Goal: Task Accomplishment & Management: Use online tool/utility

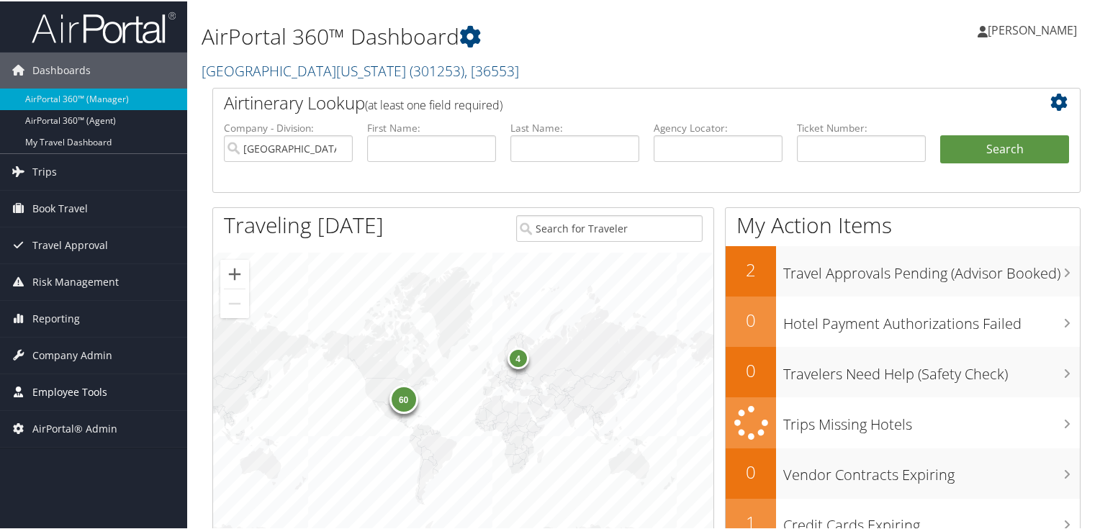
click at [53, 390] on span "Employee Tools" at bounding box center [69, 391] width 75 height 36
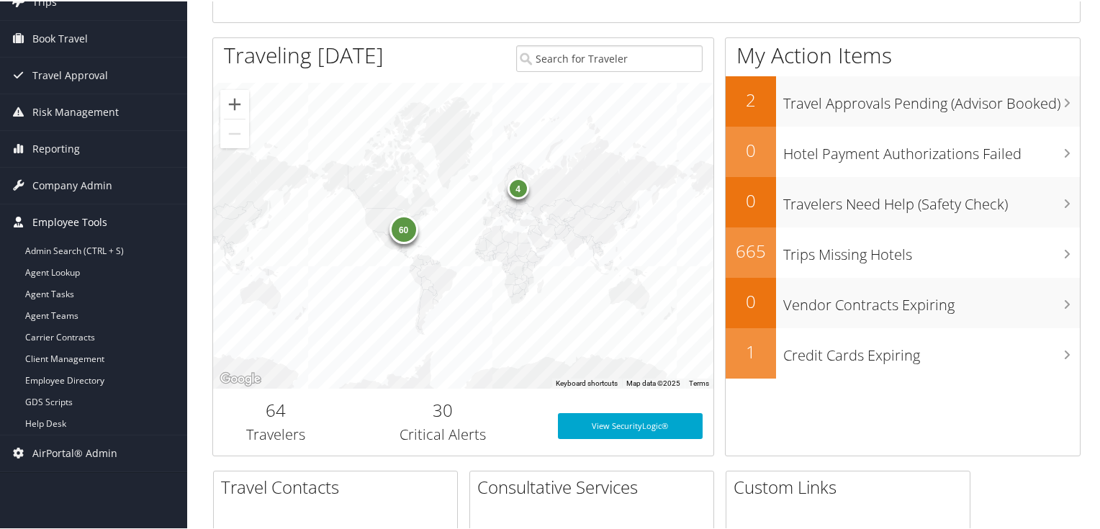
scroll to position [173, 0]
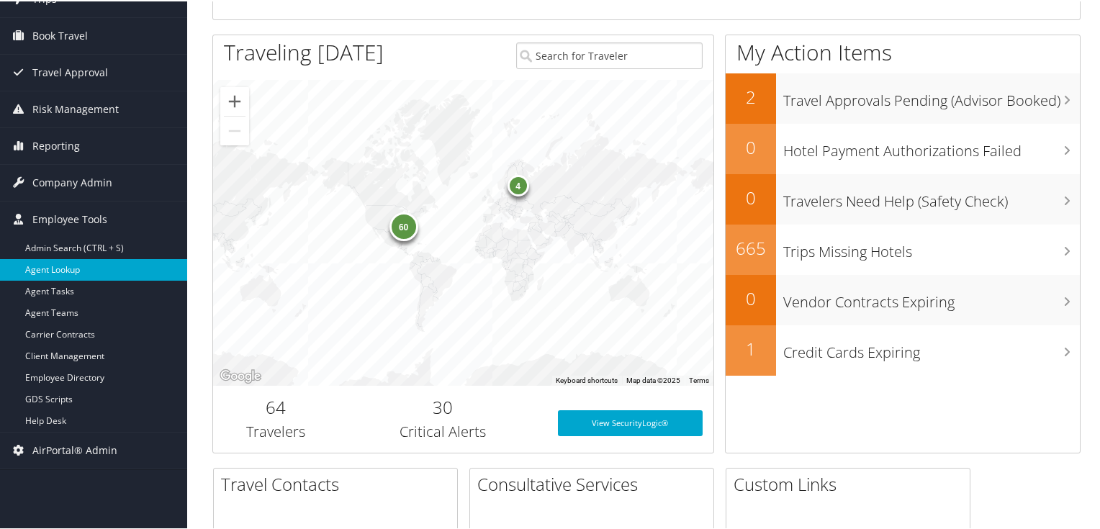
click at [55, 267] on link "Agent Lookup" at bounding box center [93, 269] width 187 height 22
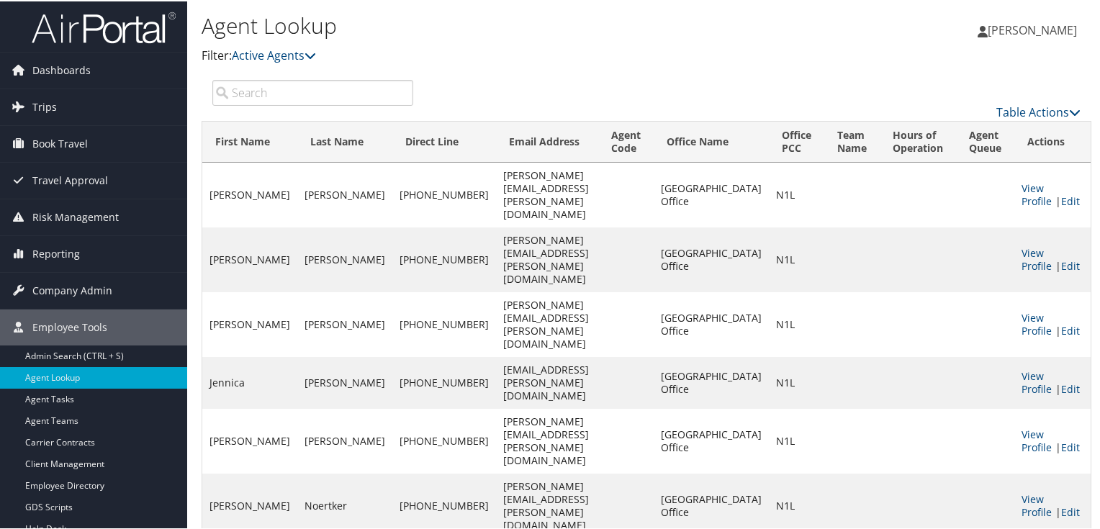
click at [389, 84] on input "search" at bounding box center [312, 91] width 201 height 26
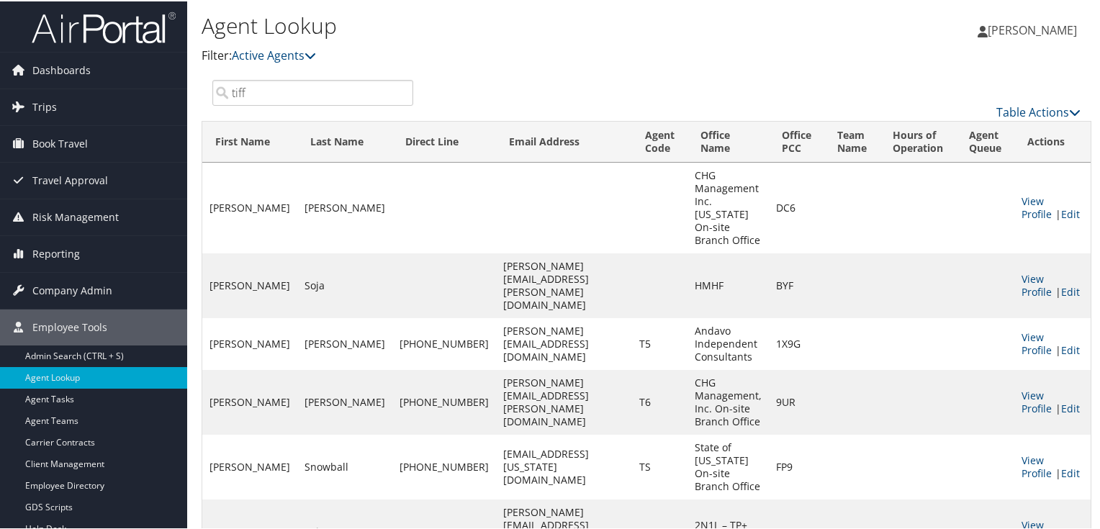
type input "tiff"
